Goal: Information Seeking & Learning: Learn about a topic

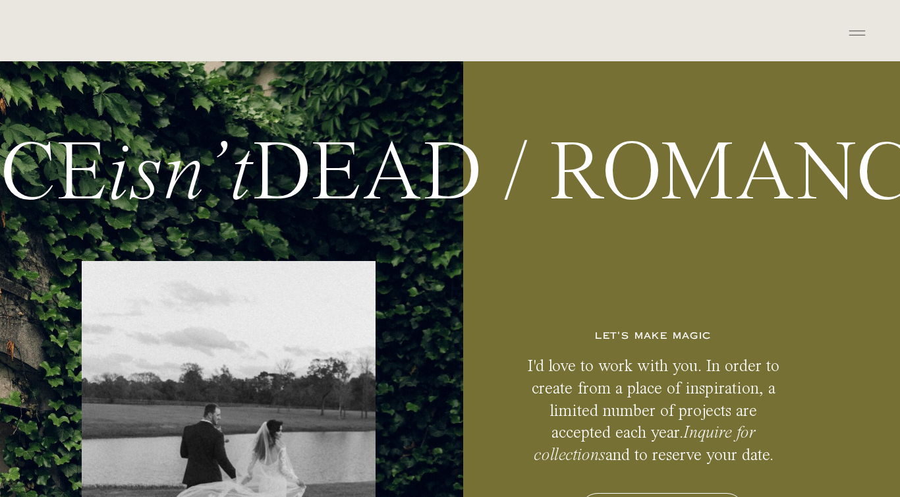
scroll to position [6354, 0]
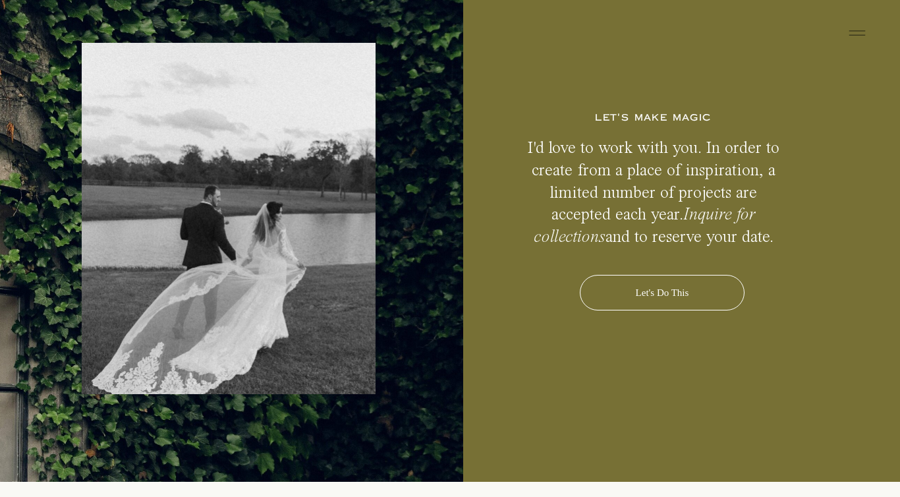
click at [867, 37] on icon at bounding box center [857, 32] width 26 height 21
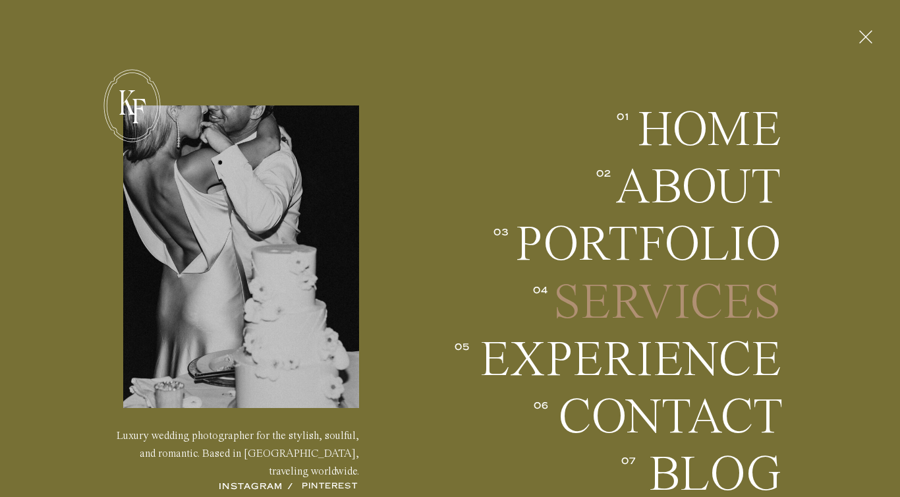
scroll to position [6540, 0]
click at [605, 305] on h2 "Services" at bounding box center [666, 302] width 232 height 49
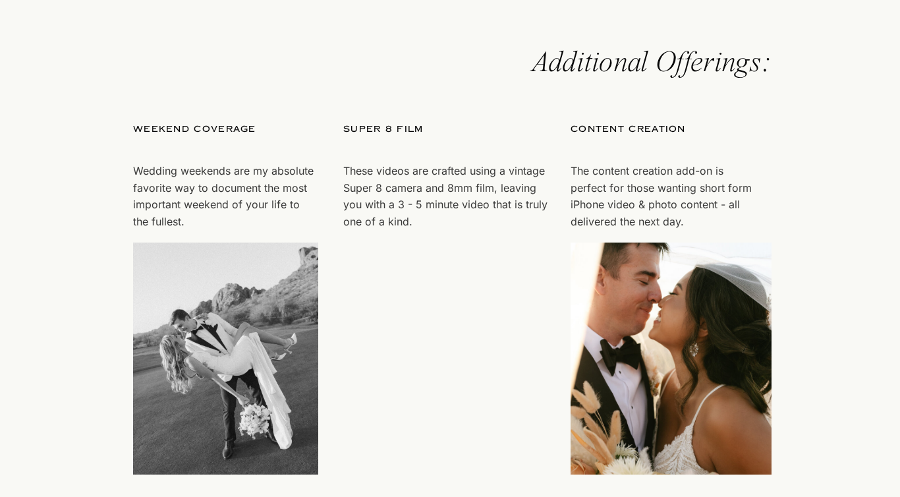
scroll to position [3848, 0]
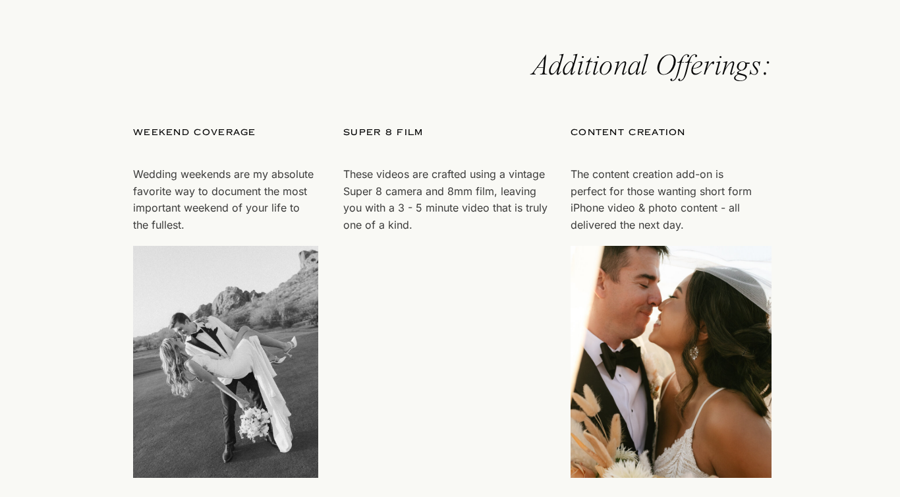
click at [421, 285] on video "Your browser does not support the video tag." at bounding box center [443, 362] width 201 height 232
click at [420, 233] on p "These videos are crafted using a vintage Super 8 camera and 8mm film, leaving y…" at bounding box center [445, 199] width 204 height 67
click at [417, 231] on p "These videos are crafted using a vintage Super 8 camera and 8mm film, leaving y…" at bounding box center [445, 199] width 204 height 67
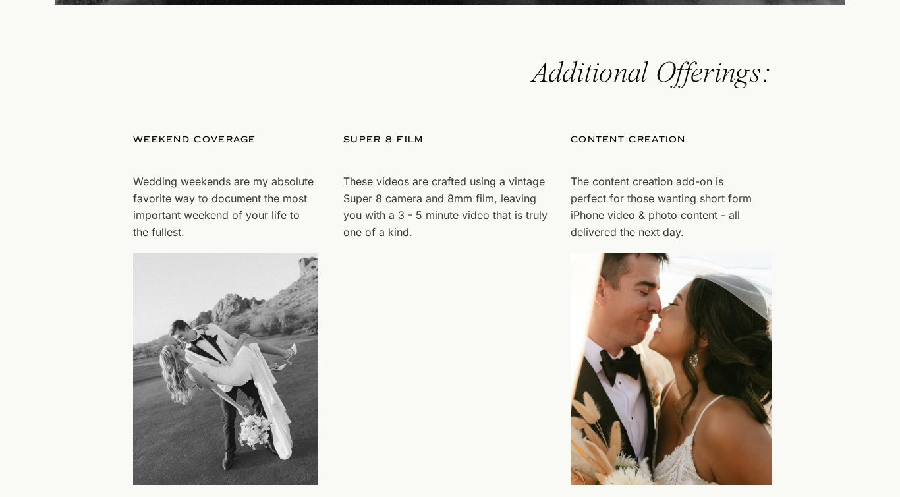
scroll to position [3879, 0]
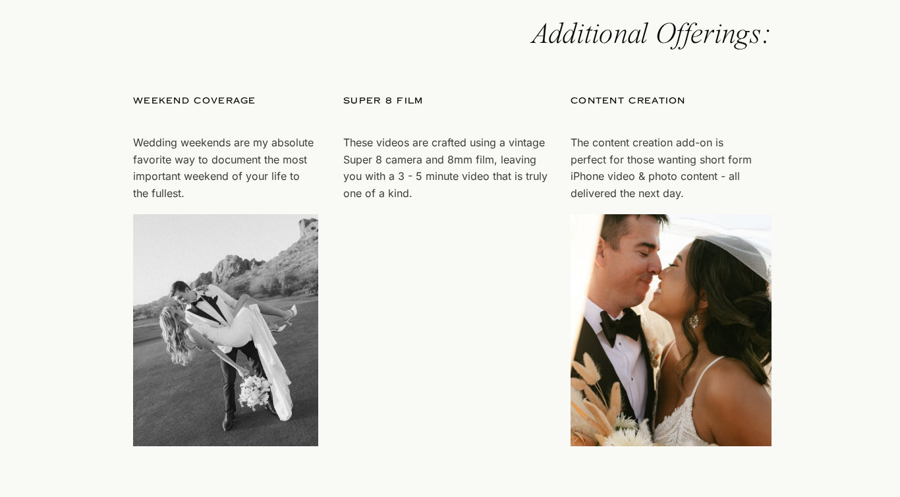
click at [372, 121] on p "super 8 film" at bounding box center [436, 114] width 186 height 40
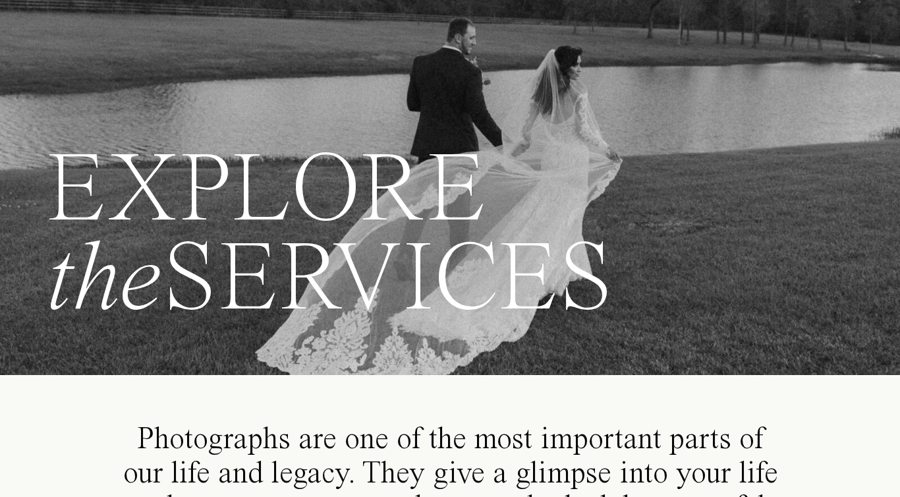
scroll to position [166, 0]
